Goal: Task Accomplishment & Management: Complete application form

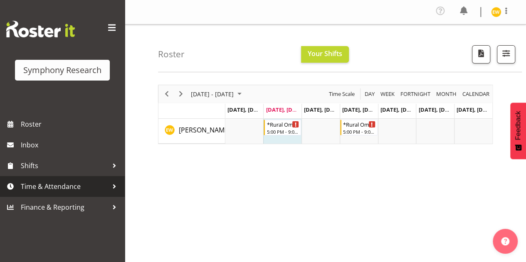
click at [71, 190] on span "Time & Attendance" at bounding box center [64, 187] width 87 height 12
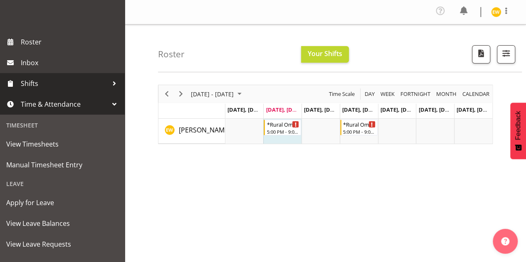
scroll to position [83, 0]
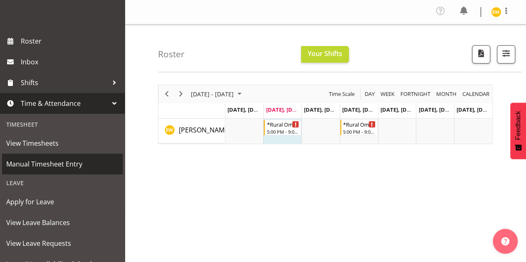
click at [32, 165] on span "Manual Timesheet Entry" at bounding box center [62, 164] width 112 height 12
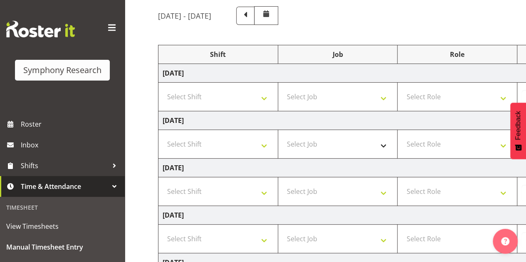
scroll to position [83, 0]
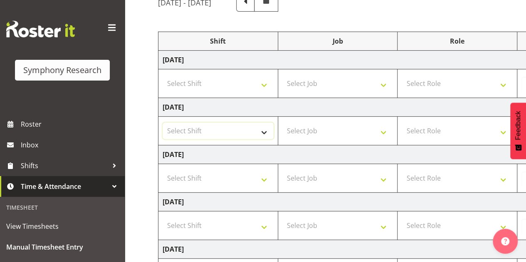
click at [246, 131] on select "Select Shift !!Weekend Residential (Roster IT Shift Label) *Business 9/10am ~ 4…" at bounding box center [218, 131] width 111 height 17
select select "57853"
click at [163, 123] on select "Select Shift !!Weekend Residential (Roster IT Shift Label) *Business 9/10am ~ 4…" at bounding box center [218, 131] width 111 height 17
click at [338, 131] on select "Select Job 550060 IF Admin 553492 World Poll Aus Wave 2 Main 2025 553493 World …" at bounding box center [337, 131] width 111 height 17
select select "10536"
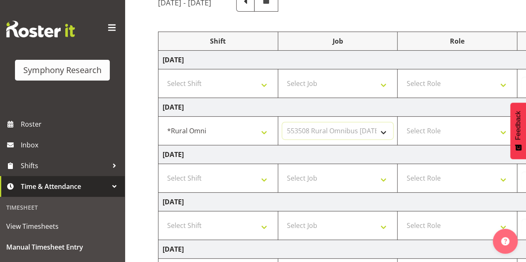
click at [282, 123] on select "Select Job 550060 IF Admin 553492 World Poll Aus Wave 2 Main 2025 553493 World …" at bounding box center [337, 131] width 111 height 17
click at [438, 125] on select "Select Role Briefing Interviewing" at bounding box center [457, 131] width 111 height 17
select select "47"
click at [402, 123] on select "Select Role Briefing Interviewing" at bounding box center [457, 131] width 111 height 17
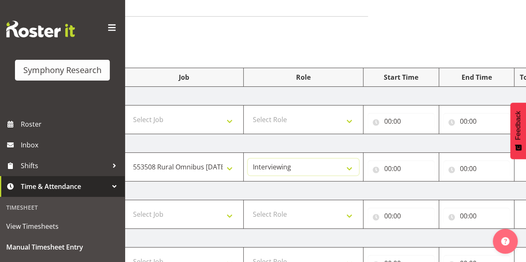
scroll to position [45, 0]
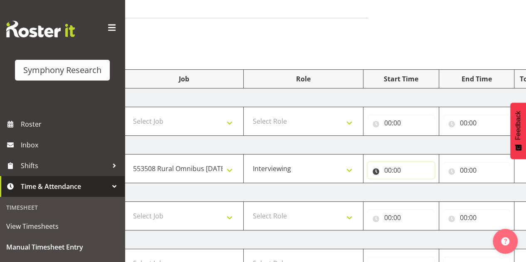
click at [389, 169] on input "00:00" at bounding box center [401, 170] width 67 height 17
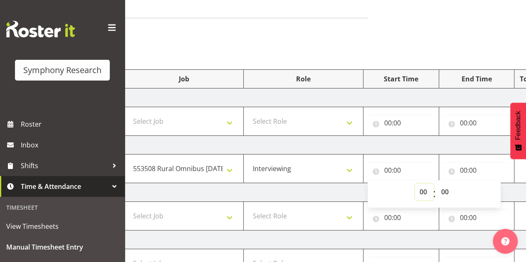
click at [416, 190] on select "00 01 02 03 04 05 06 07 08 09 10 11 12 13 14 15 16 17 18 19 20 21 22 23" at bounding box center [424, 192] width 19 height 17
select select "17"
click at [415, 184] on select "00 01 02 03 04 05 06 07 08 09 10 11 12 13 14 15 16 17 18 19 20 21 22 23" at bounding box center [424, 192] width 19 height 17
type input "17:00"
click at [460, 169] on input "00:00" at bounding box center [476, 170] width 67 height 17
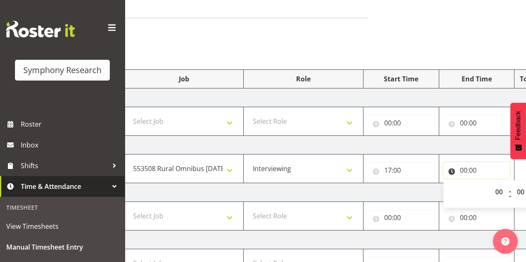
click at [460, 169] on input "00:00" at bounding box center [476, 170] width 67 height 17
click at [463, 168] on input "00:00" at bounding box center [476, 170] width 67 height 17
click at [497, 191] on select "00 01 02 03 04 05 06 07 08 09 10 11 12 13 14 15 16 17 18 19 20 21 22 23" at bounding box center [500, 192] width 19 height 17
select select "21"
click at [491, 184] on select "00 01 02 03 04 05 06 07 08 09 10 11 12 13 14 15 16 17 18 19 20 21 22 23" at bounding box center [500, 192] width 19 height 17
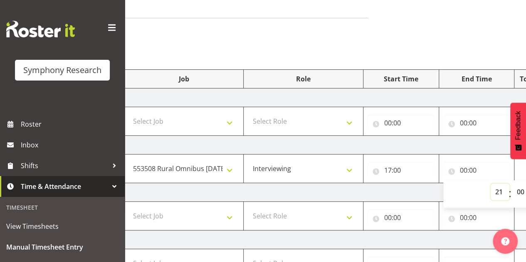
type input "21:00"
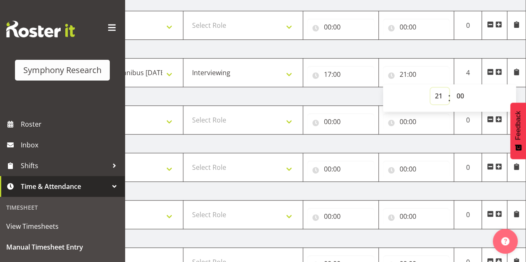
scroll to position [129, 0]
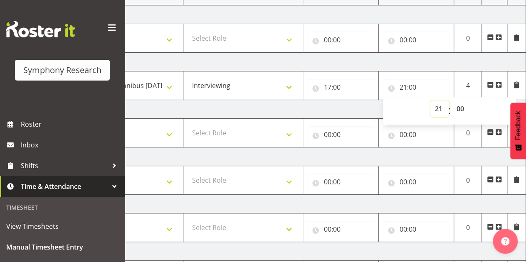
click at [435, 105] on select "00 01 02 03 04 05 06 07 08 09 10 11 12 13 14 15 16 17 18 19 20 21 22 23" at bounding box center [439, 109] width 19 height 17
click at [430, 101] on select "00 01 02 03 04 05 06 07 08 09 10 11 12 13 14 15 16 17 18 19 20 21 22 23" at bounding box center [439, 109] width 19 height 17
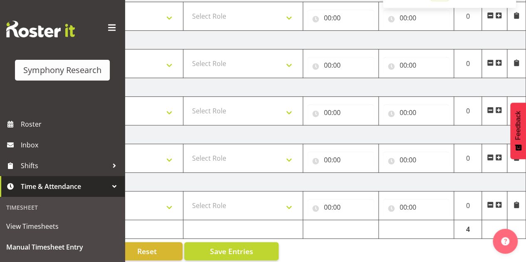
scroll to position [253, 0]
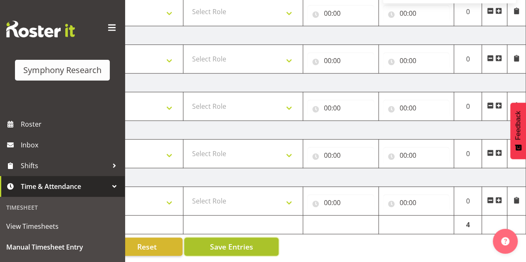
click at [227, 242] on span "Save Entries" at bounding box center [231, 247] width 43 height 11
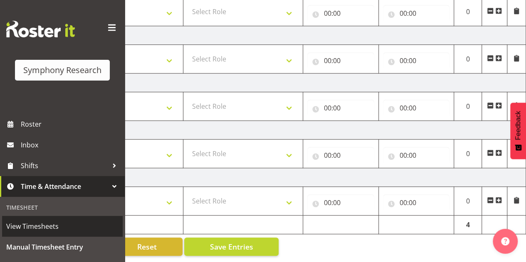
click at [22, 230] on span "View Timesheets" at bounding box center [62, 226] width 112 height 12
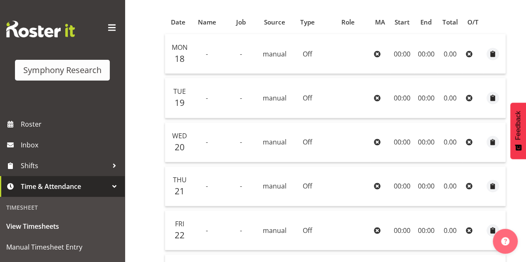
scroll to position [41, 0]
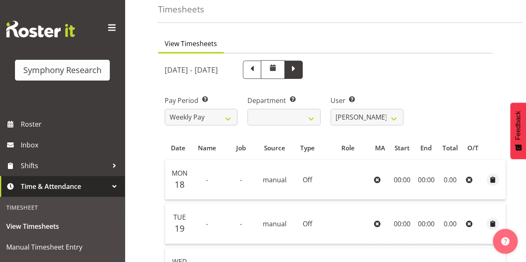
click at [299, 73] on span at bounding box center [293, 69] width 11 height 11
select select
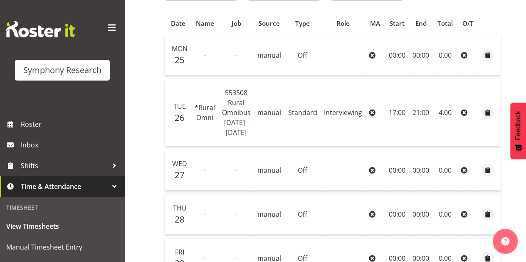
scroll to position [124, 0]
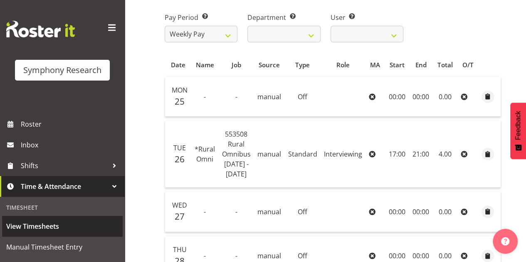
click at [56, 227] on span "View Timesheets" at bounding box center [62, 226] width 112 height 12
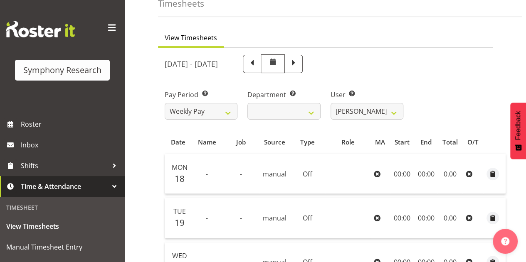
scroll to position [40, 0]
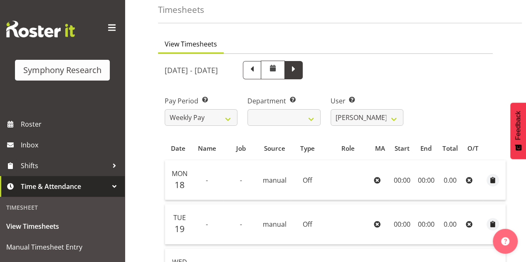
click at [299, 69] on span at bounding box center [293, 69] width 11 height 11
select select
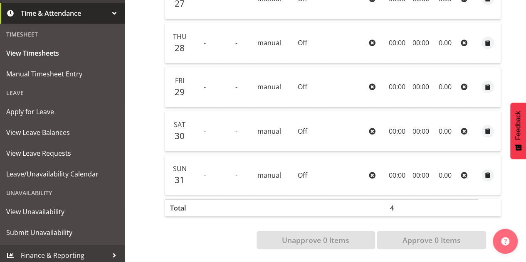
scroll to position [174, 0]
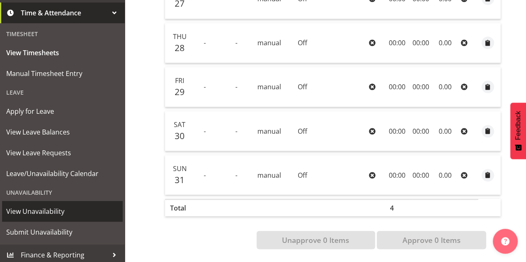
click at [66, 214] on span "View Unavailability" at bounding box center [62, 211] width 112 height 12
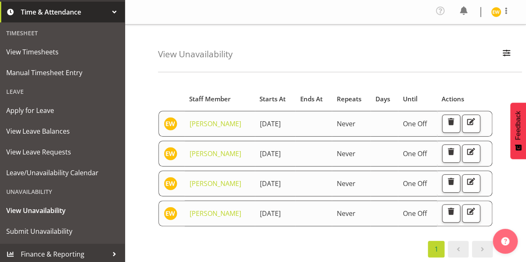
scroll to position [177, 0]
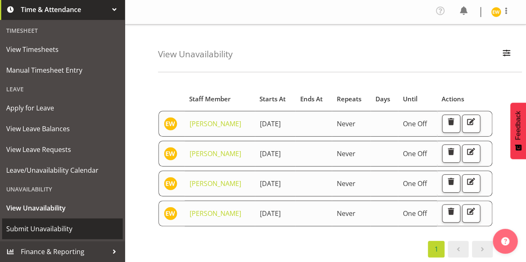
click at [62, 233] on span "Submit Unavailability" at bounding box center [62, 229] width 112 height 12
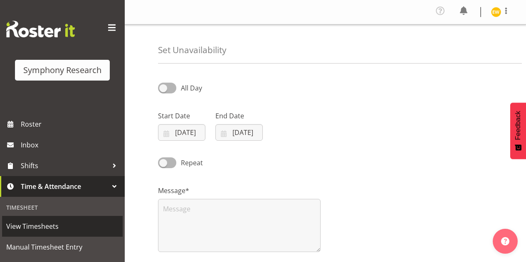
select select "7"
select select "2025"
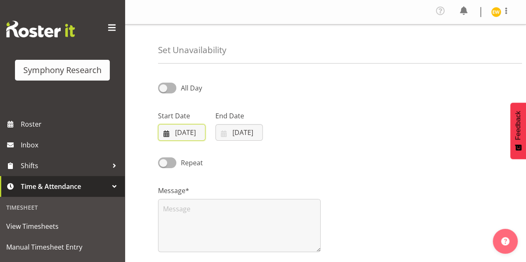
click at [178, 131] on input "[DATE]" at bounding box center [181, 132] width 47 height 17
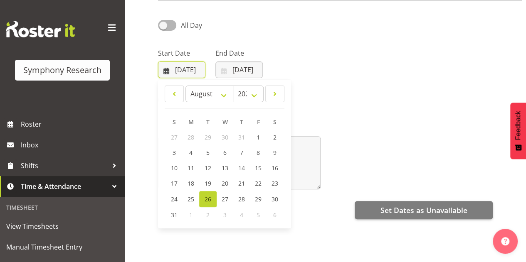
scroll to position [64, 0]
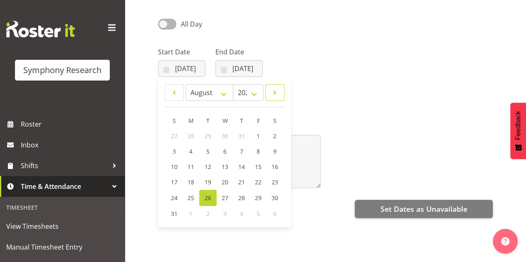
click at [275, 94] on span at bounding box center [275, 93] width 8 height 10
select select "8"
click at [204, 136] on link "2" at bounding box center [208, 136] width 17 height 15
type input "[DATE]"
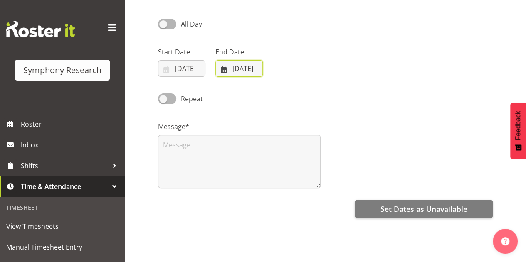
click at [246, 72] on input "[DATE]" at bounding box center [238, 68] width 47 height 17
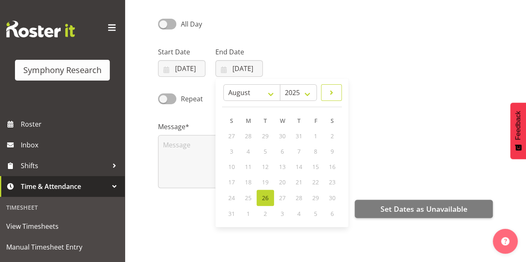
click at [334, 96] on span at bounding box center [332, 93] width 10 height 10
select select "8"
click at [268, 138] on link "2" at bounding box center [265, 136] width 17 height 15
type input "[DATE]"
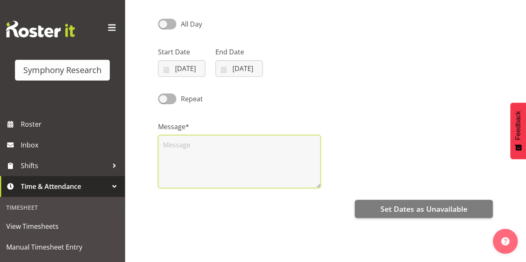
click at [199, 150] on textarea at bounding box center [239, 161] width 163 height 53
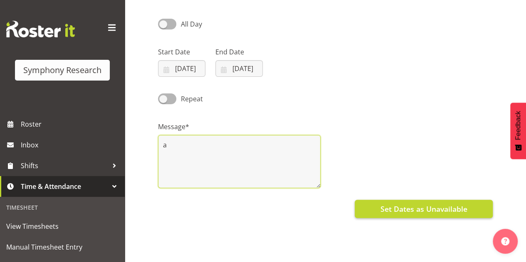
type textarea "a"
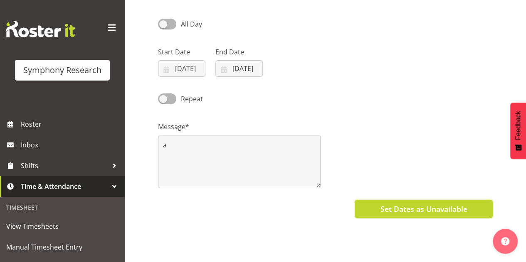
click at [406, 214] on span "Set Dates as Unavailable" at bounding box center [423, 209] width 87 height 11
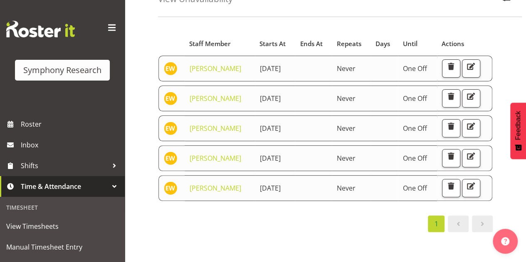
scroll to position [58, 0]
